Goal: Use online tool/utility

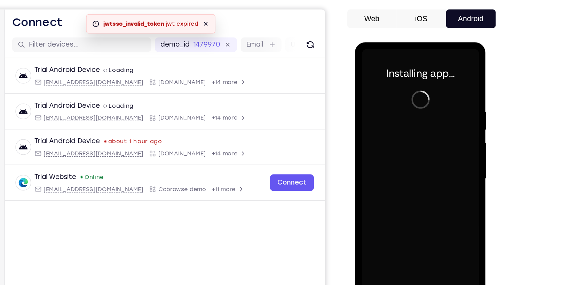
scroll to position [55, 0]
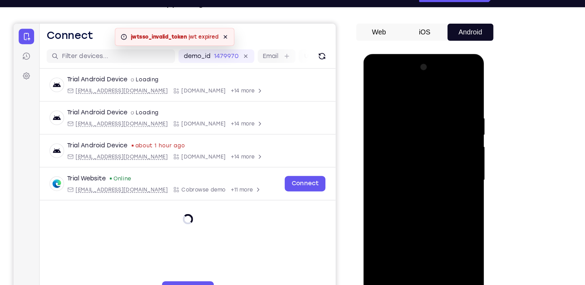
click at [414, 247] on div at bounding box center [412, 156] width 88 height 195
click at [412, 249] on div at bounding box center [412, 156] width 88 height 195
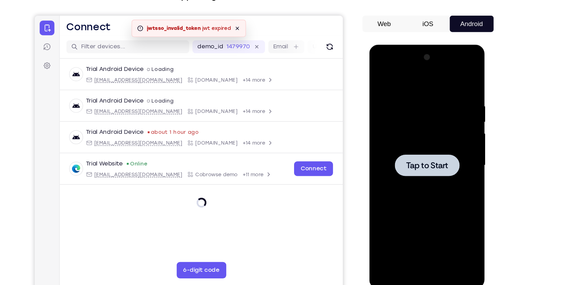
click at [397, 128] on div at bounding box center [418, 147] width 88 height 195
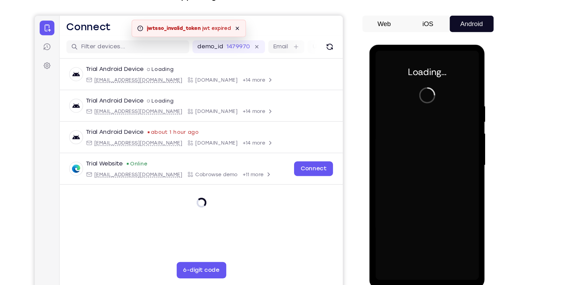
click at [397, 128] on div at bounding box center [418, 147] width 88 height 195
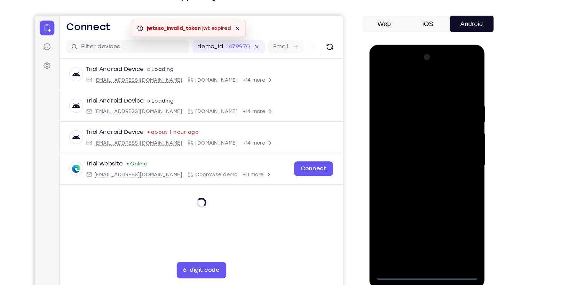
click at [416, 239] on div at bounding box center [418, 147] width 88 height 195
click at [445, 209] on div at bounding box center [418, 147] width 88 height 195
click at [401, 75] on div at bounding box center [418, 147] width 88 height 195
click at [444, 144] on div at bounding box center [418, 147] width 88 height 195
click at [413, 159] on div at bounding box center [418, 147] width 88 height 195
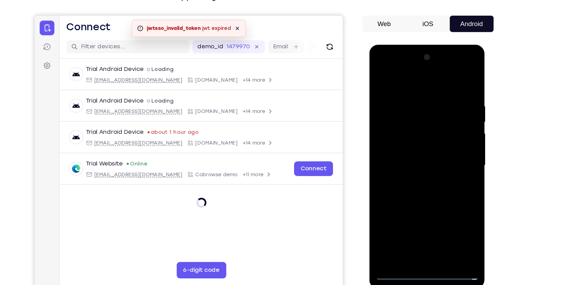
click at [429, 138] on div at bounding box center [418, 147] width 88 height 195
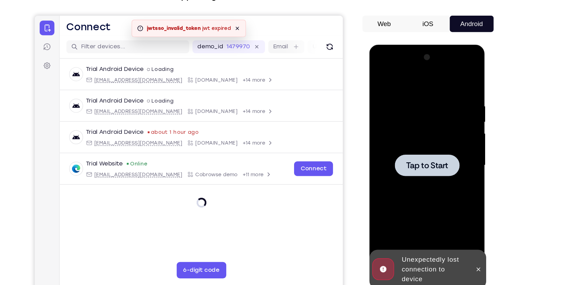
click at [415, 146] on span "Tap to Start" at bounding box center [417, 147] width 35 height 7
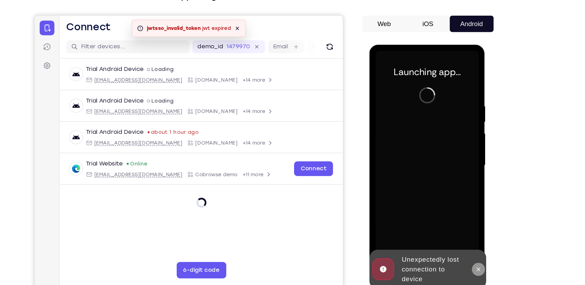
click at [464, 238] on icon at bounding box center [462, 236] width 6 height 6
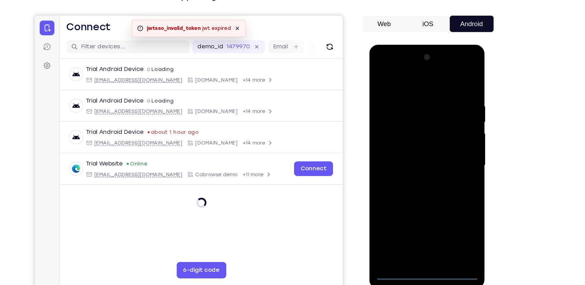
click at [420, 239] on div at bounding box center [418, 147] width 88 height 195
click at [449, 207] on div at bounding box center [418, 147] width 88 height 195
click at [402, 80] on div at bounding box center [418, 147] width 88 height 195
click at [446, 147] on div at bounding box center [418, 147] width 88 height 195
click at [411, 160] on div at bounding box center [418, 147] width 88 height 195
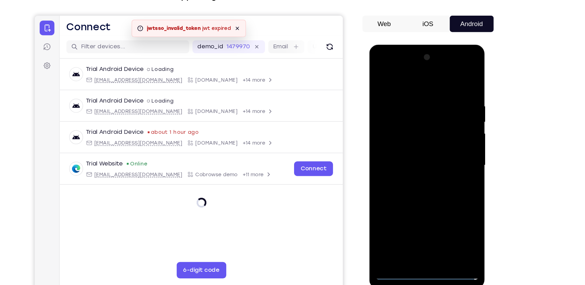
click at [413, 141] on div at bounding box center [418, 147] width 88 height 195
click at [404, 134] on div at bounding box center [418, 147] width 88 height 195
click at [451, 133] on div at bounding box center [418, 147] width 88 height 195
click at [411, 146] on div at bounding box center [418, 147] width 88 height 195
click at [413, 170] on div at bounding box center [418, 147] width 88 height 195
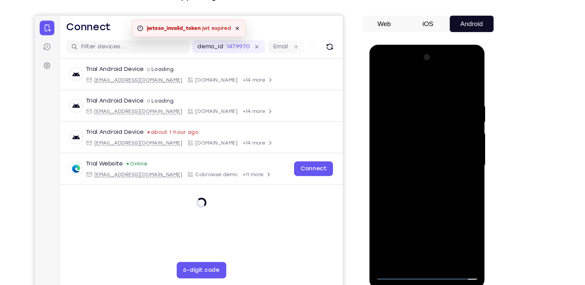
click at [401, 165] on div at bounding box center [418, 147] width 88 height 195
click at [431, 174] on div at bounding box center [418, 147] width 88 height 195
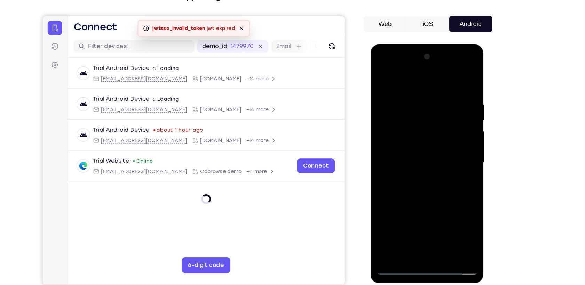
scroll to position [54, 0]
click at [452, 227] on div at bounding box center [419, 146] width 88 height 195
click at [440, 230] on div at bounding box center [419, 146] width 88 height 195
click at [410, 185] on div at bounding box center [419, 146] width 88 height 195
click at [458, 109] on div at bounding box center [419, 146] width 88 height 195
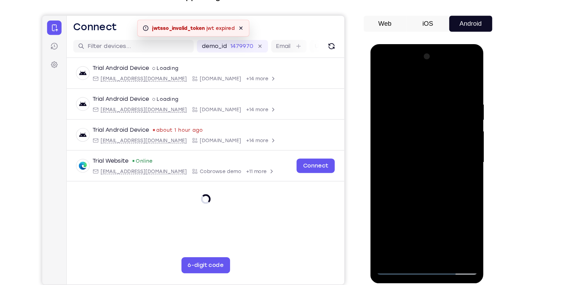
click at [458, 109] on div at bounding box center [419, 146] width 88 height 195
